Goal: Task Accomplishment & Management: Manage account settings

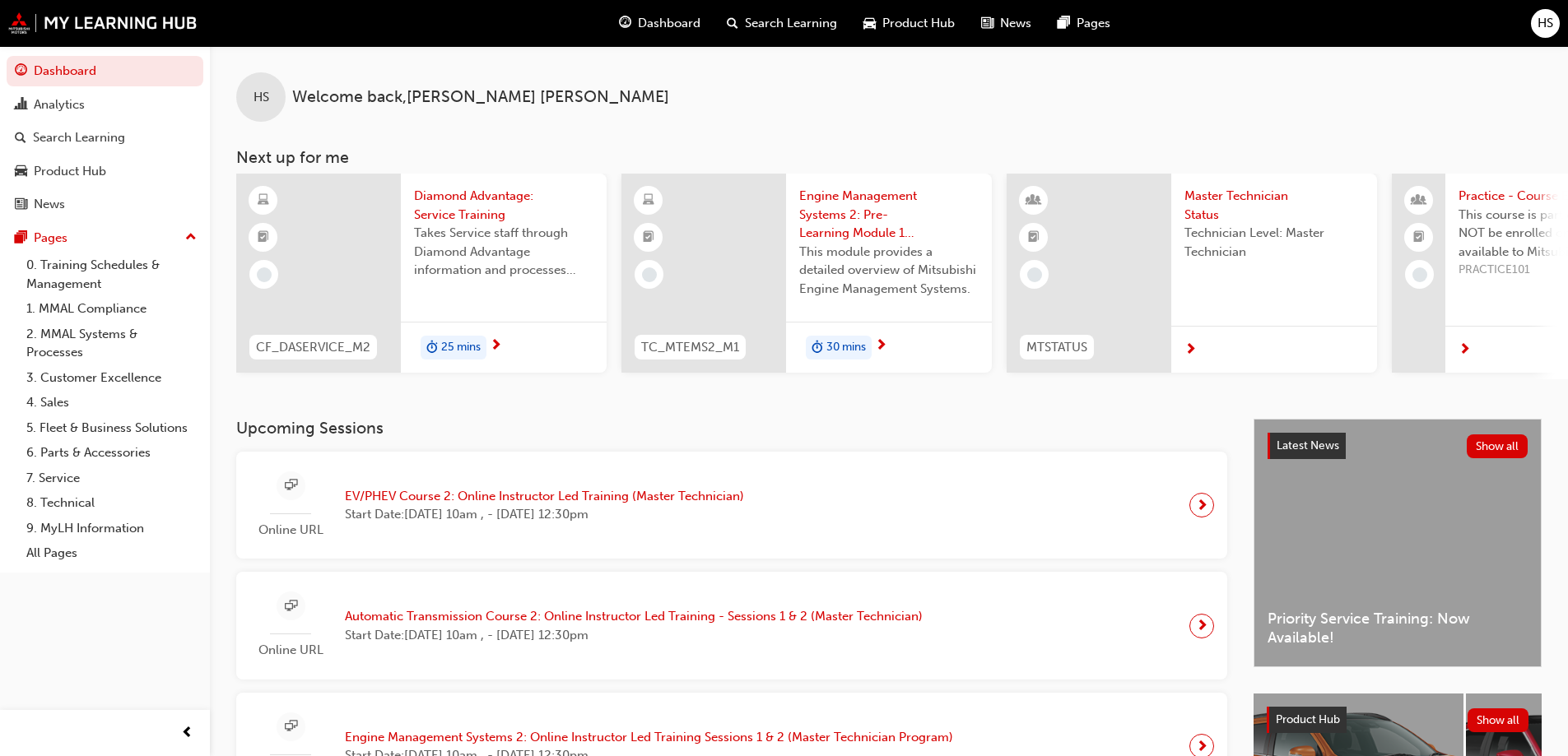
click at [718, 125] on div "HS Welcome back , [PERSON_NAME] Next up for me CF_DASERVICE_M2 Diamond Advantag…" at bounding box center [889, 213] width 1358 height 333
click at [1538, 29] on span "HS" at bounding box center [1545, 23] width 15 height 19
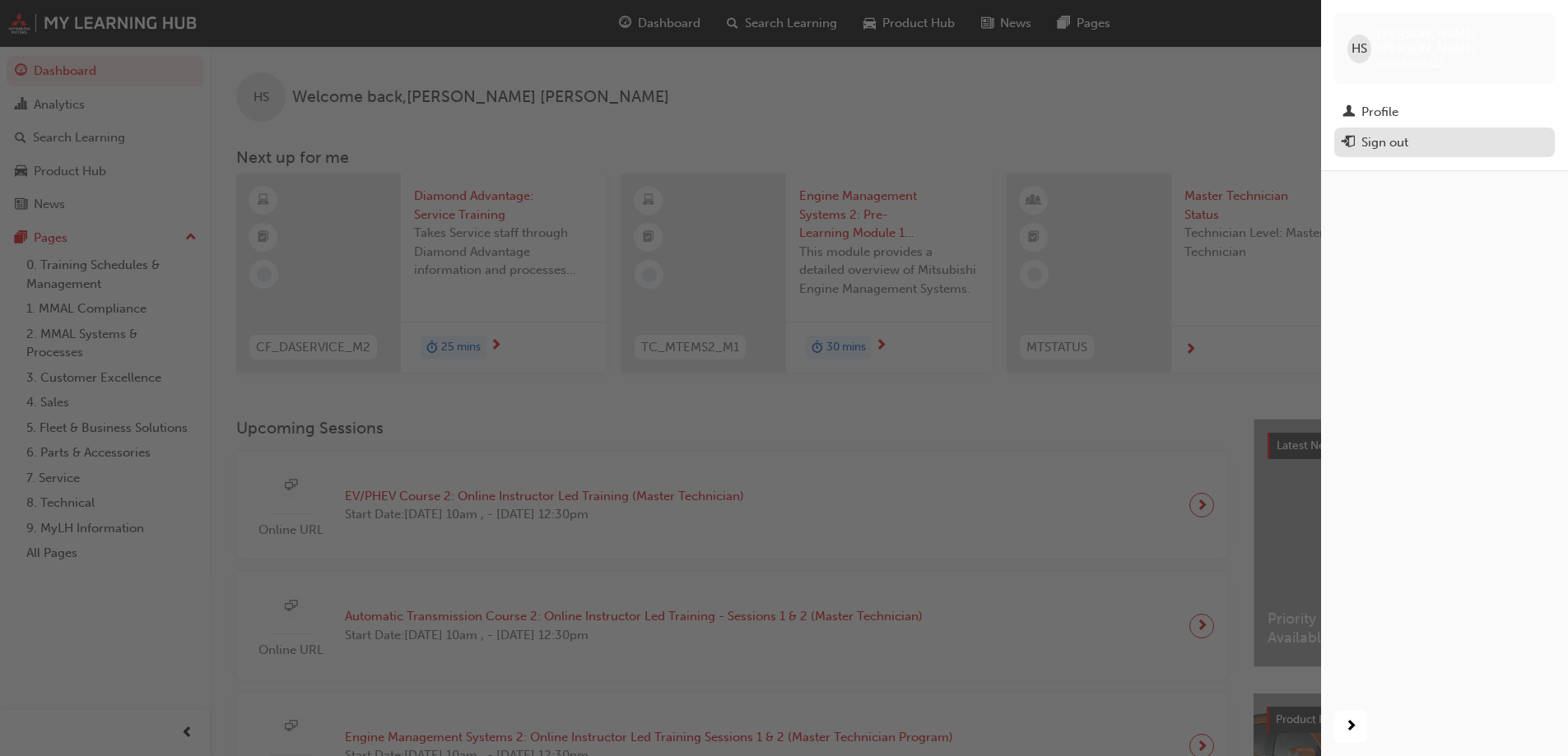
click at [1386, 133] on div "Sign out" at bounding box center [1385, 143] width 46 height 19
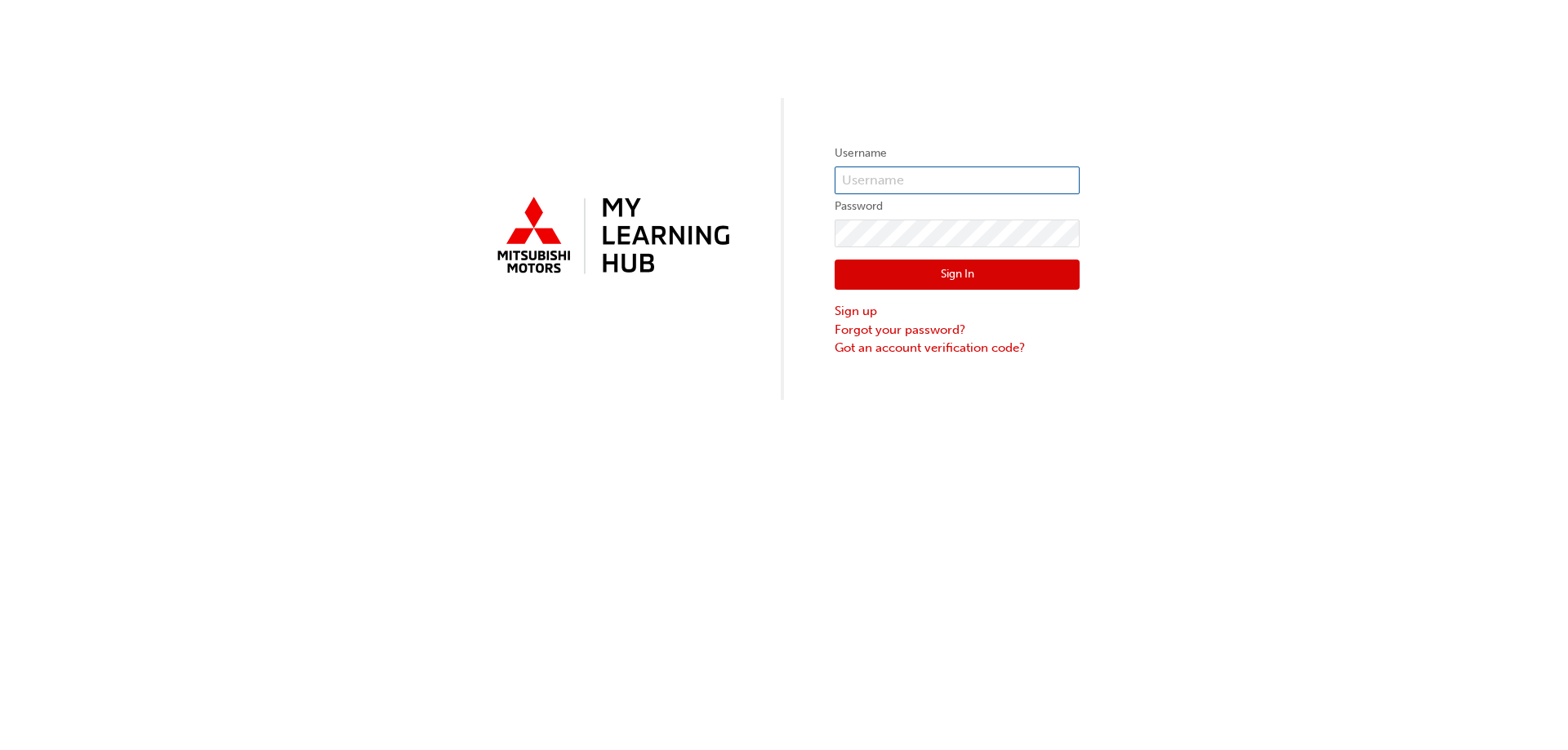
click at [864, 180] on input "text" at bounding box center [957, 180] width 245 height 27
type input "wade.penfold@ralphdsilva.com.au"
click at [962, 278] on button "Sign In" at bounding box center [957, 275] width 245 height 31
